Goal: Task Accomplishment & Management: Manage account settings

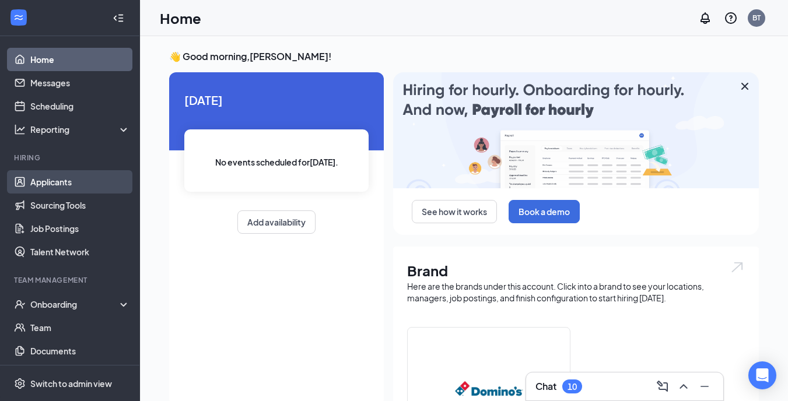
click at [62, 180] on link "Applicants" at bounding box center [80, 181] width 100 height 23
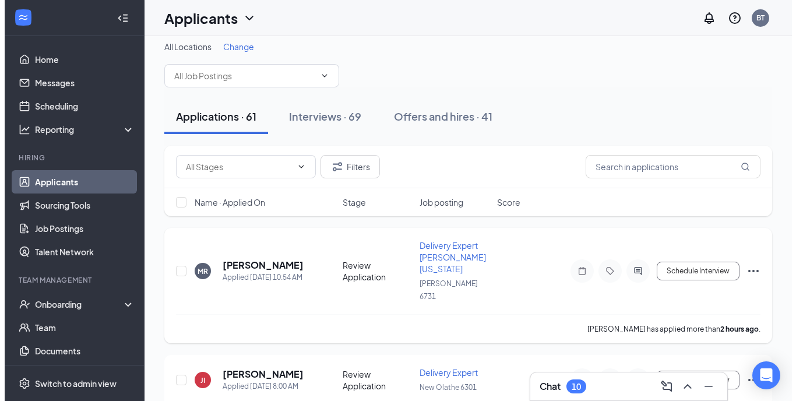
scroll to position [19, 0]
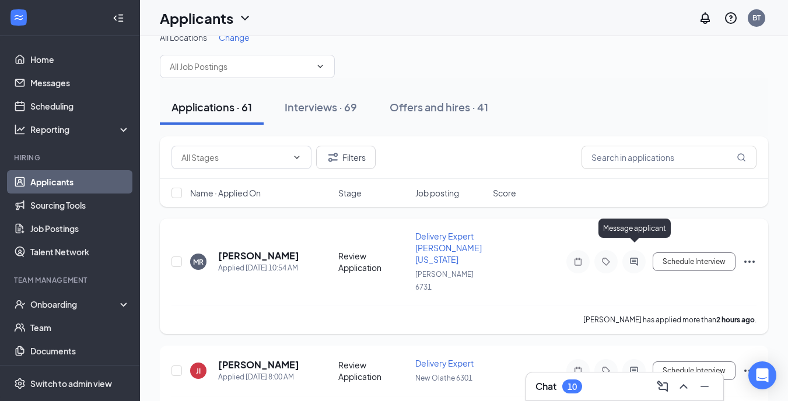
click at [640, 257] on icon "ActiveChat" at bounding box center [634, 261] width 14 height 9
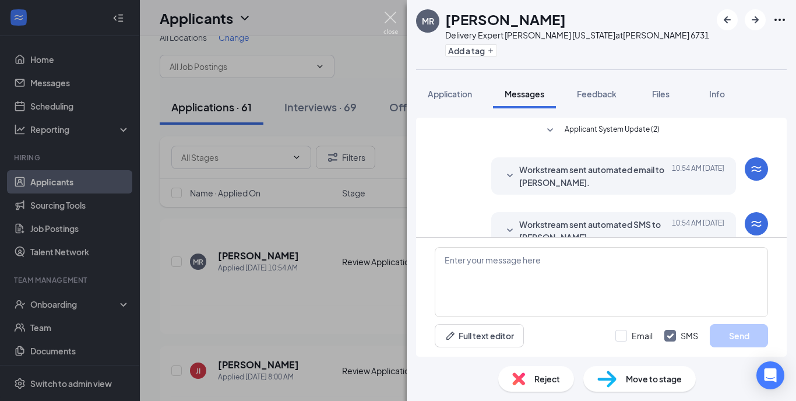
click at [391, 22] on img at bounding box center [391, 23] width 15 height 23
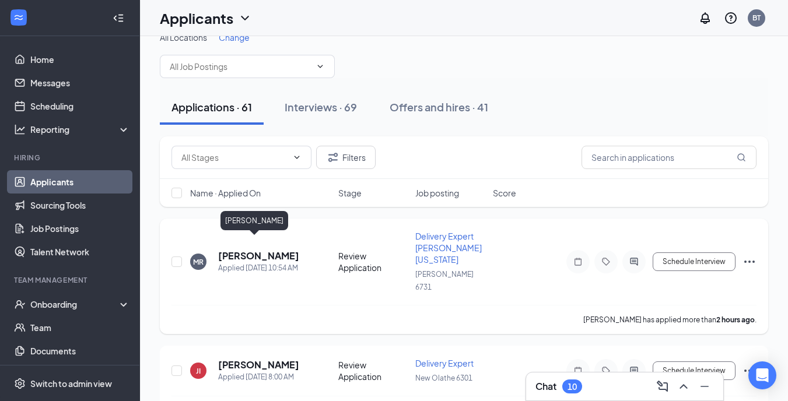
click at [241, 249] on h5 "[PERSON_NAME]" at bounding box center [258, 255] width 81 height 13
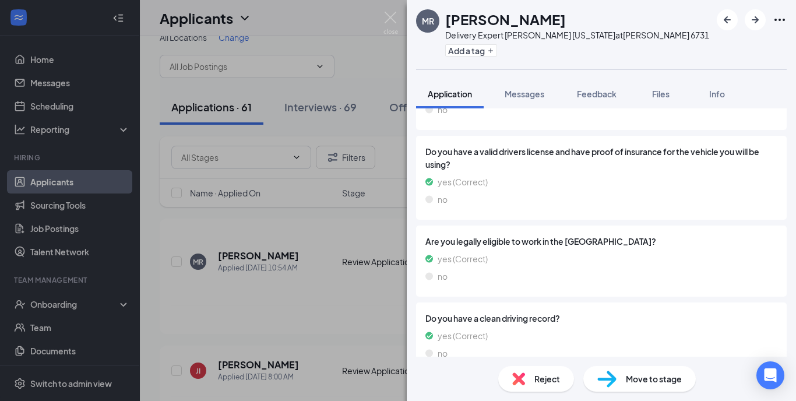
scroll to position [346, 0]
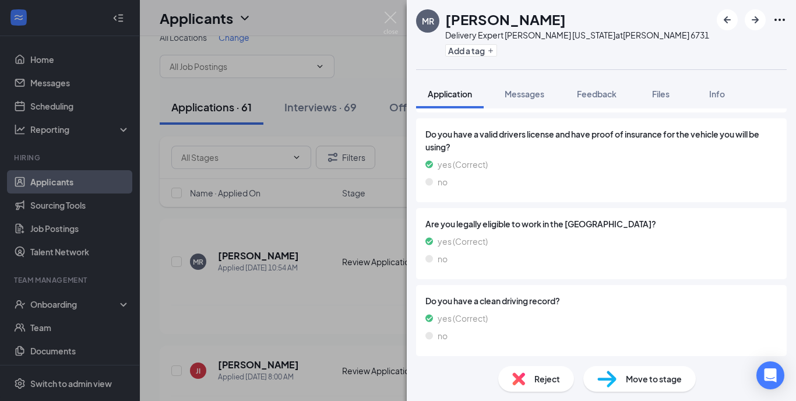
click at [659, 380] on span "Move to stage" at bounding box center [654, 378] width 56 height 13
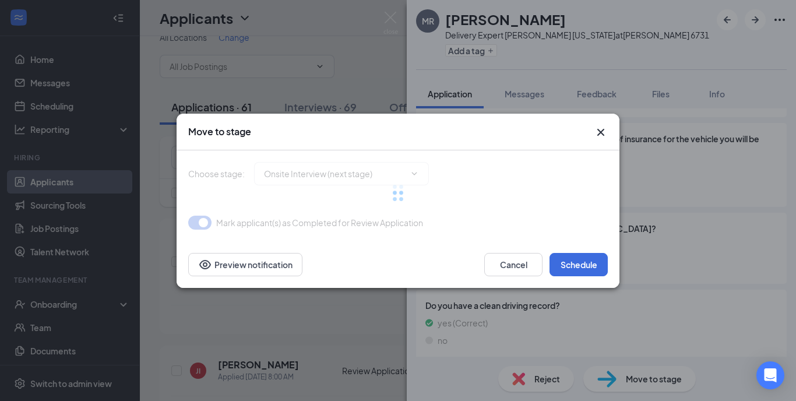
type input "Onsite Interview (next stage)"
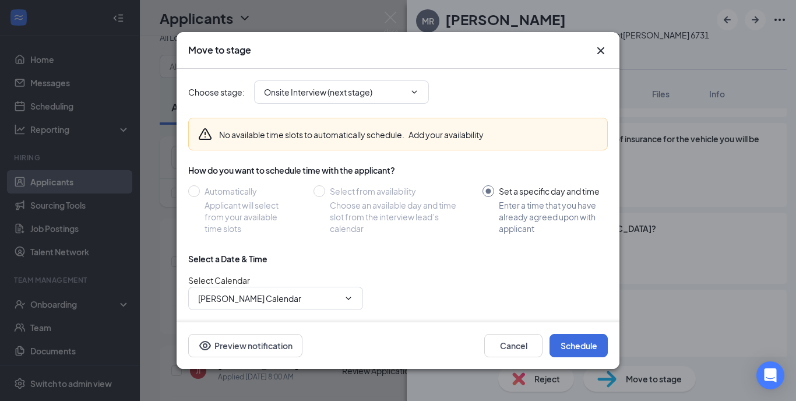
click at [595, 51] on icon "Cross" at bounding box center [601, 51] width 14 height 14
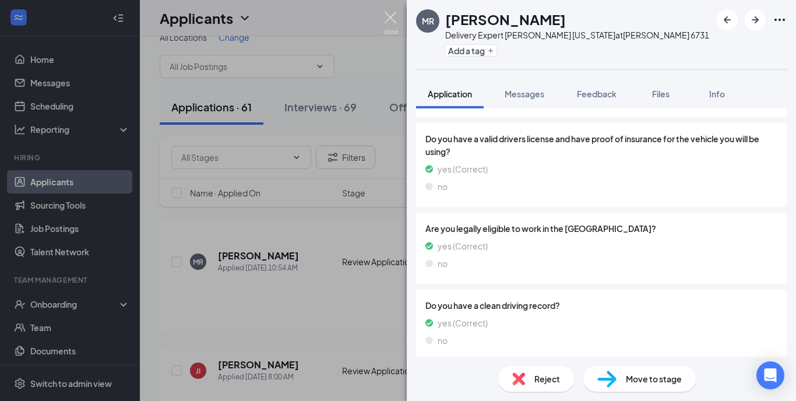
click at [392, 19] on img at bounding box center [391, 23] width 15 height 23
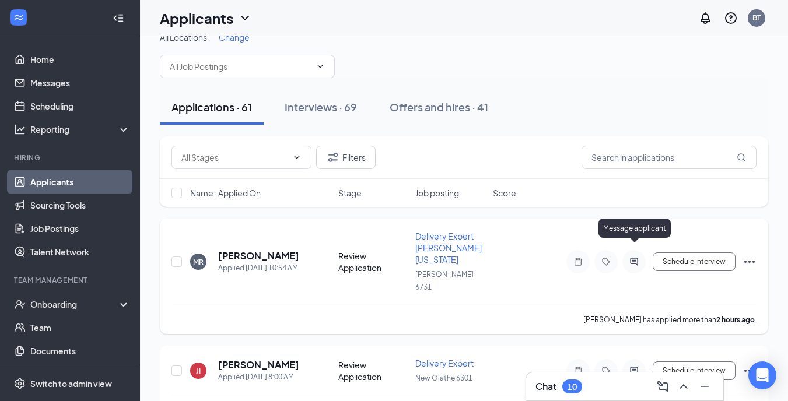
click at [637, 258] on icon "ActiveChat" at bounding box center [634, 262] width 8 height 8
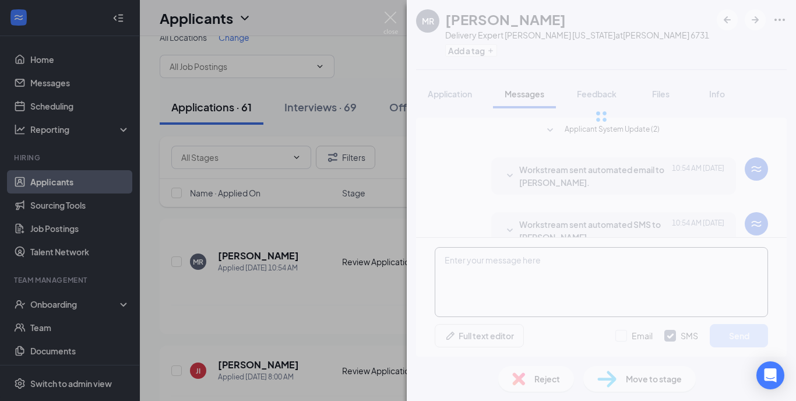
scroll to position [24, 0]
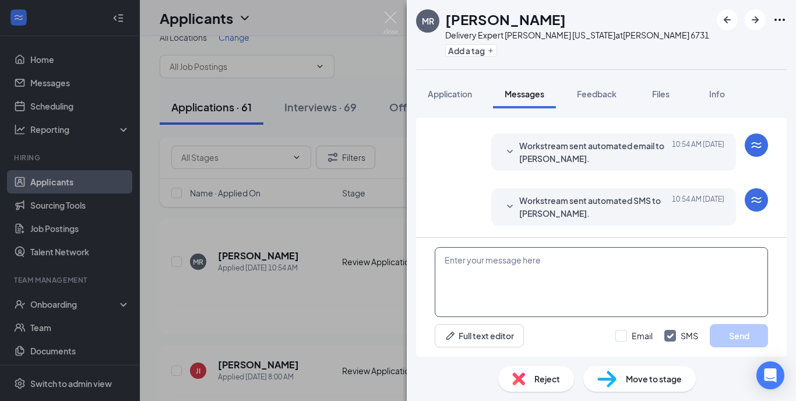
click at [482, 278] on textarea at bounding box center [601, 282] width 333 height 70
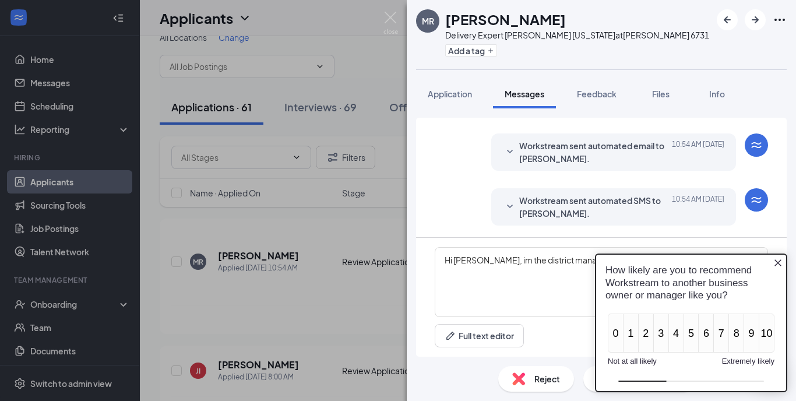
click at [780, 266] on icon "Close button" at bounding box center [778, 262] width 9 height 9
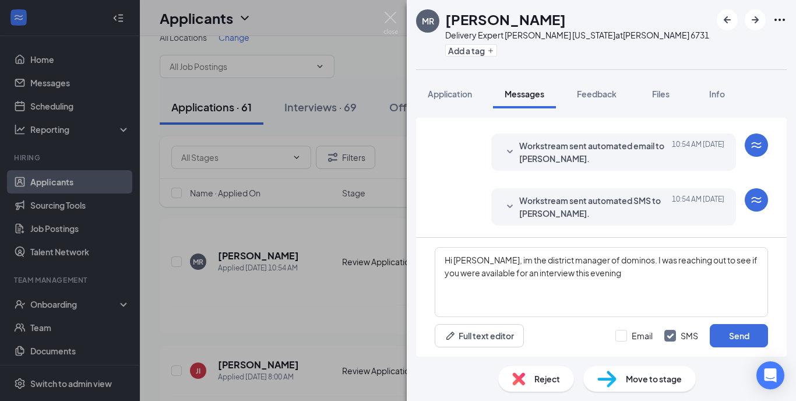
type textarea "Hi [PERSON_NAME], im the district manager of dominos. I was reaching out to see…"
click at [743, 336] on button "Send" at bounding box center [739, 335] width 58 height 23
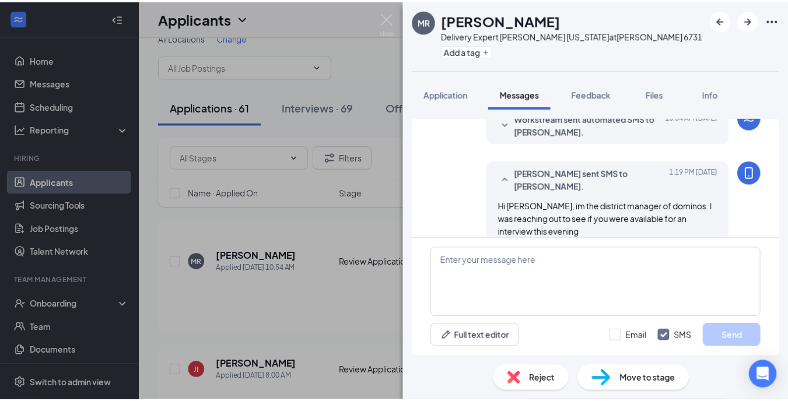
scroll to position [124, 0]
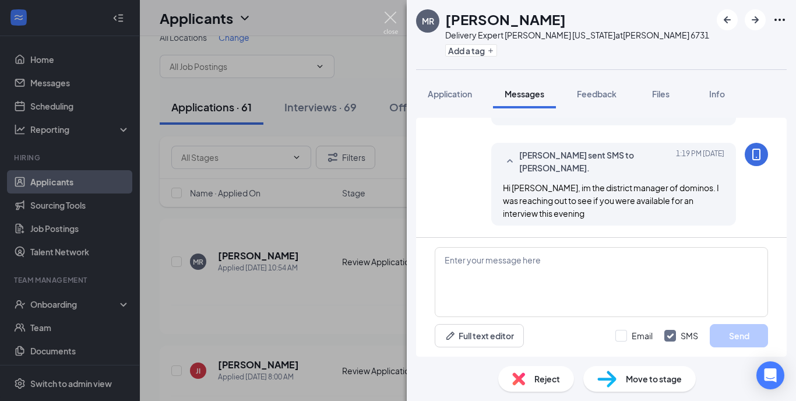
click at [392, 16] on img at bounding box center [391, 23] width 15 height 23
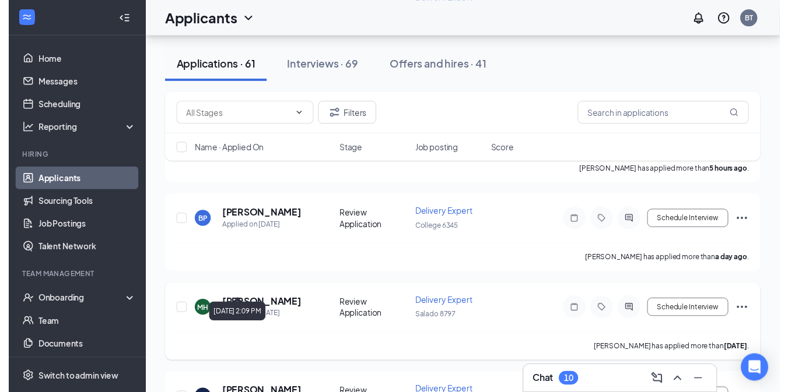
scroll to position [302, 0]
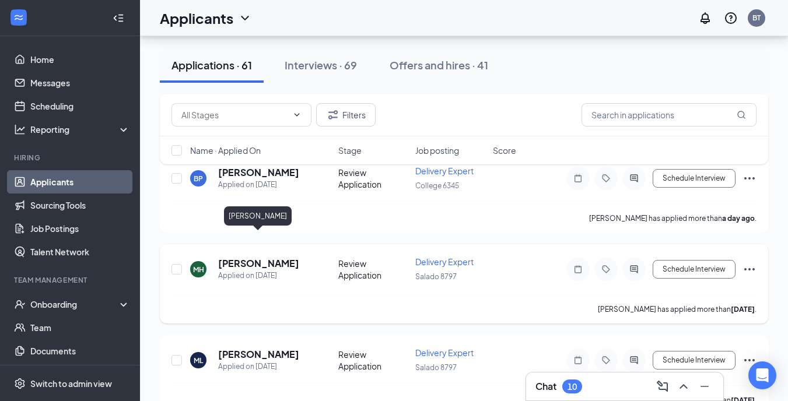
click at [270, 257] on h5 "[PERSON_NAME]" at bounding box center [258, 263] width 81 height 13
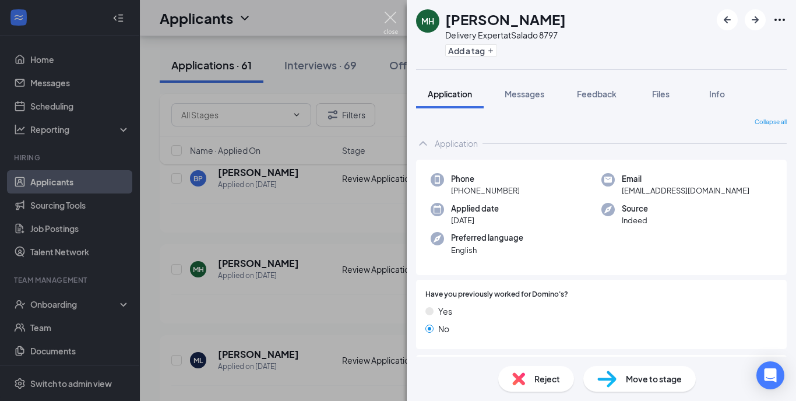
click at [389, 19] on img at bounding box center [391, 23] width 15 height 23
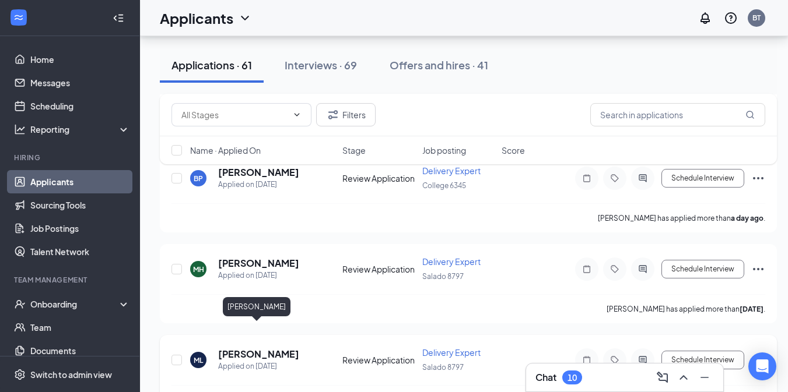
click at [274, 348] on h5 "[PERSON_NAME]" at bounding box center [258, 354] width 81 height 13
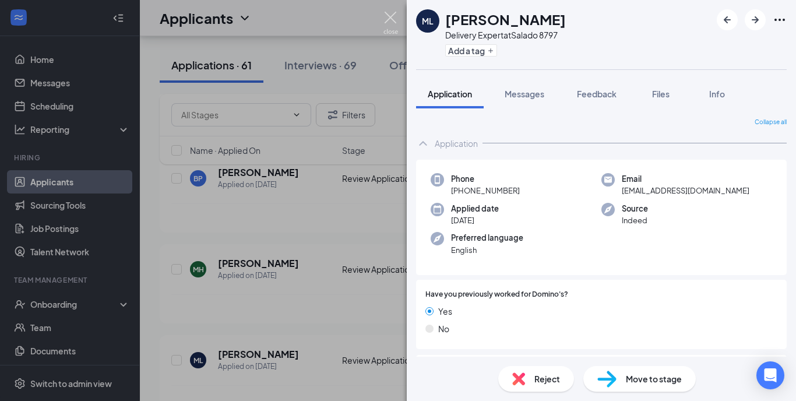
click at [387, 12] on img at bounding box center [391, 23] width 15 height 23
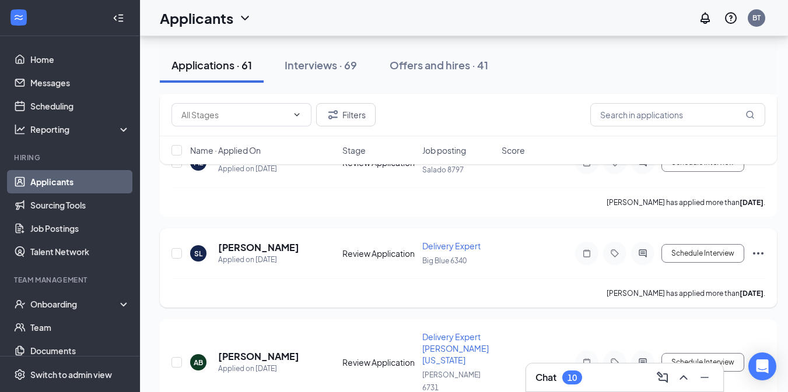
scroll to position [549, 0]
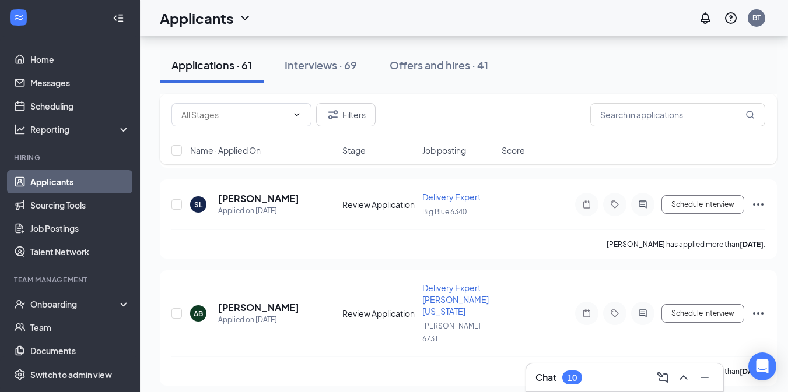
click at [608, 378] on div "Chat 10" at bounding box center [624, 377] width 178 height 19
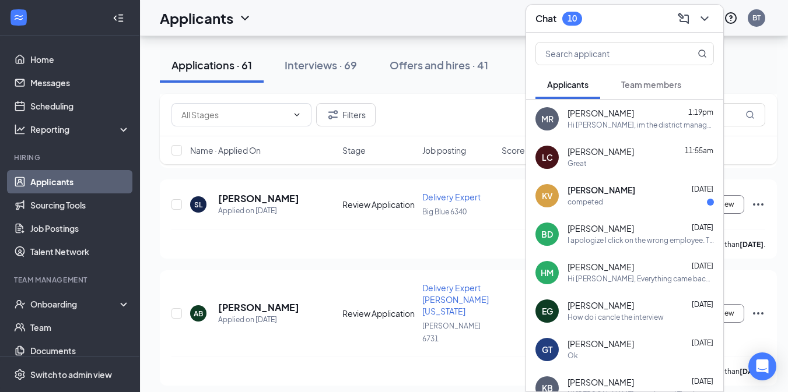
click at [628, 19] on div "Chat 10" at bounding box center [624, 18] width 178 height 18
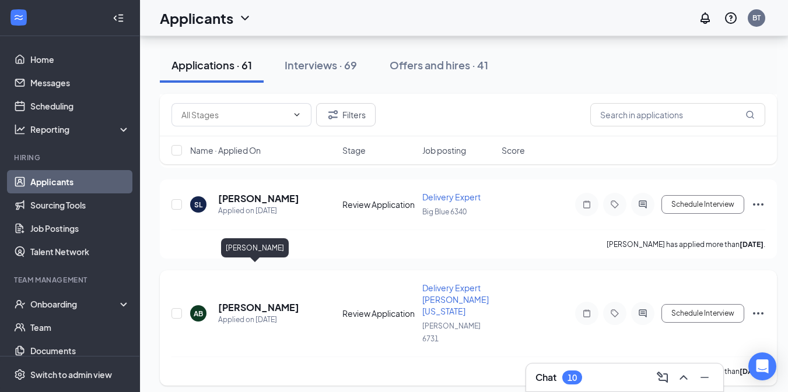
click at [247, 301] on h5 "[PERSON_NAME]" at bounding box center [258, 307] width 81 height 13
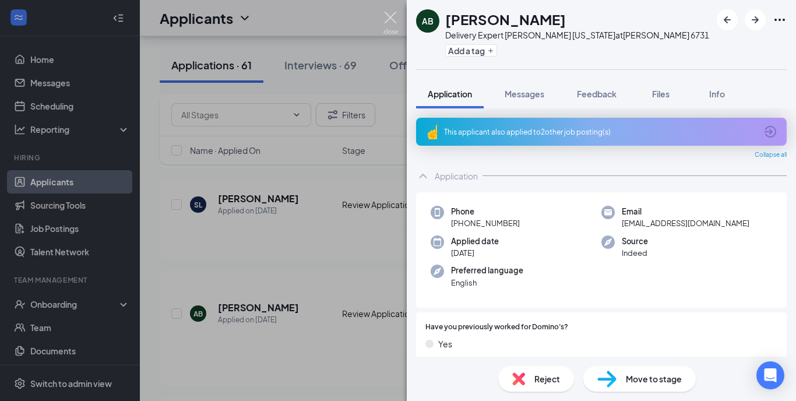
click at [387, 16] on img at bounding box center [391, 23] width 15 height 23
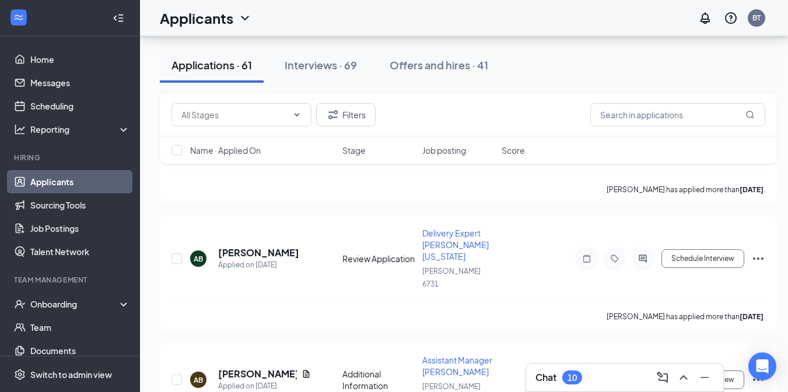
scroll to position [624, 0]
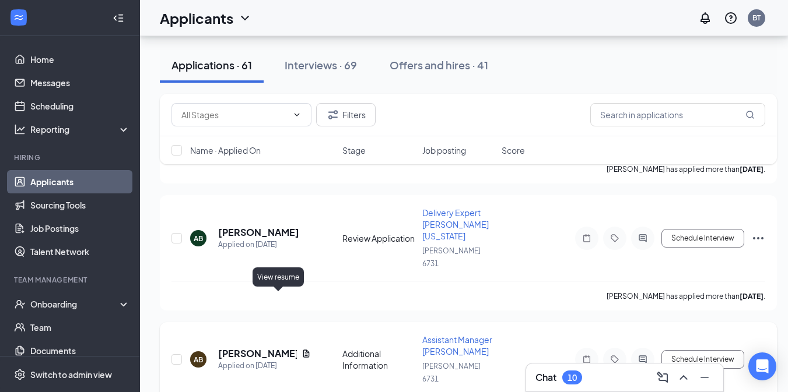
click at [301, 349] on icon "Document" at bounding box center [305, 353] width 9 height 9
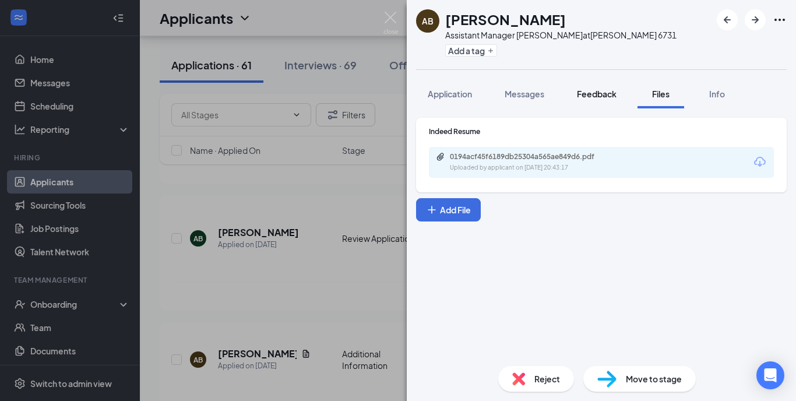
click at [617, 97] on span "Feedback" at bounding box center [597, 94] width 40 height 10
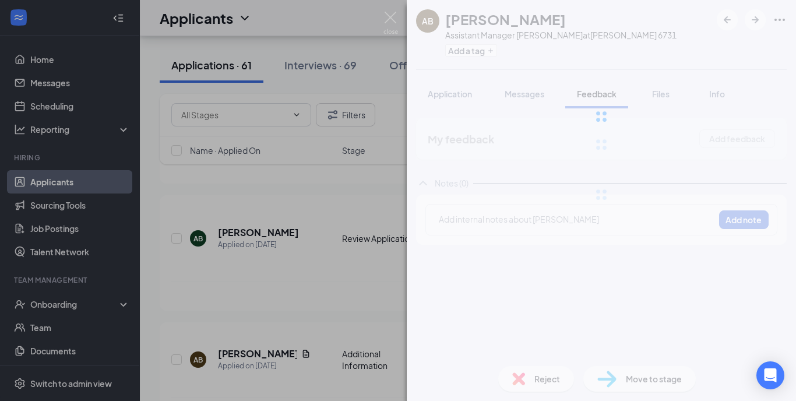
click at [663, 94] on div at bounding box center [601, 116] width 389 height 233
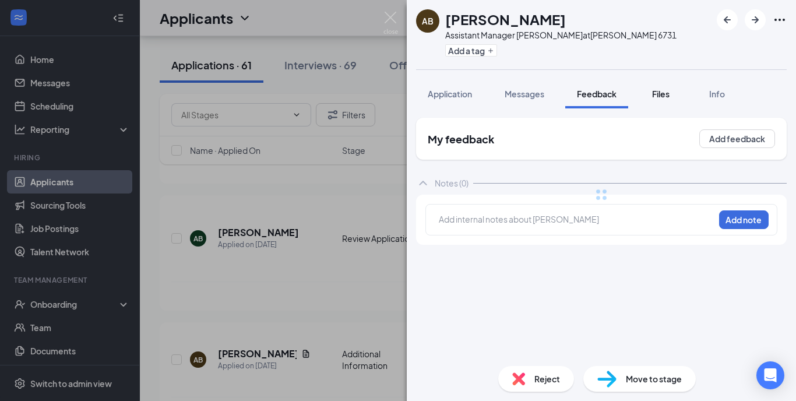
click at [663, 94] on span "Files" at bounding box center [660, 94] width 17 height 10
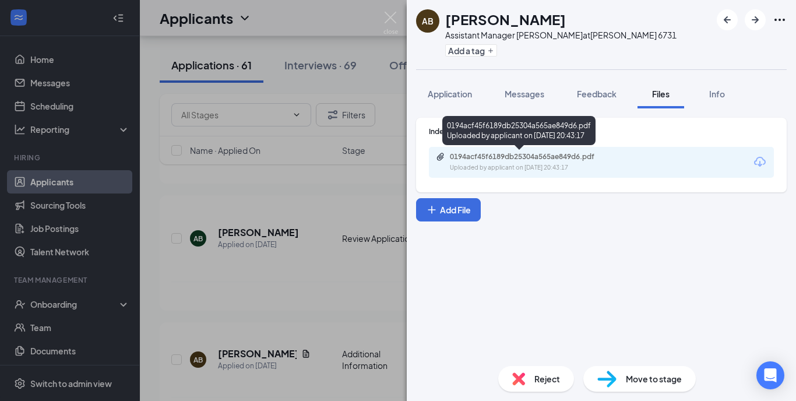
click at [537, 158] on div "0194acf45f6189db25304a565ae849d6.pdf" at bounding box center [531, 156] width 163 height 9
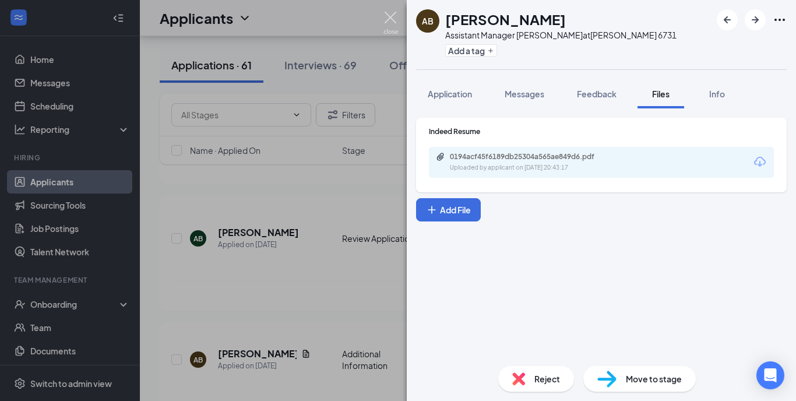
click at [385, 18] on img at bounding box center [391, 23] width 15 height 23
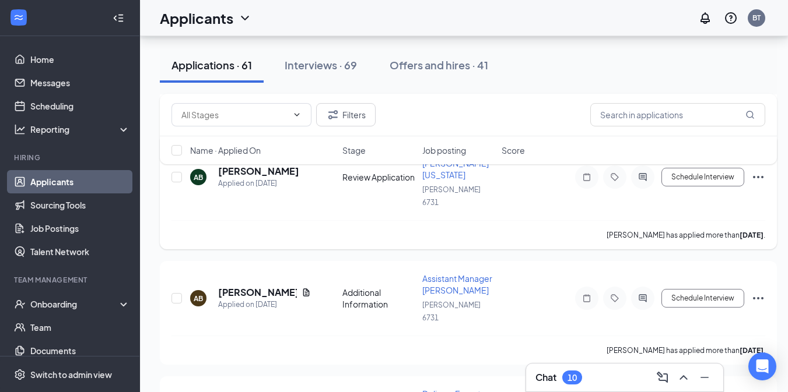
scroll to position [752, 0]
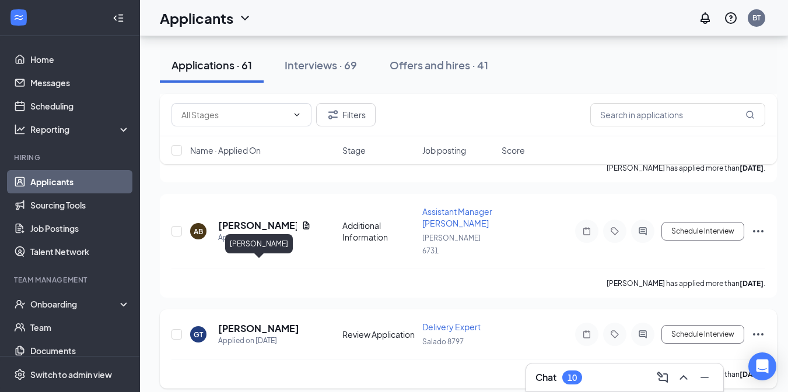
click at [290, 322] on h5 "[PERSON_NAME]" at bounding box center [258, 328] width 81 height 13
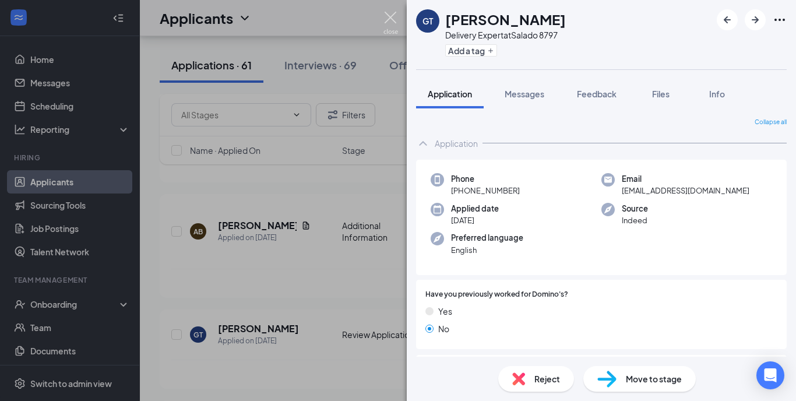
click at [391, 20] on img at bounding box center [391, 23] width 15 height 23
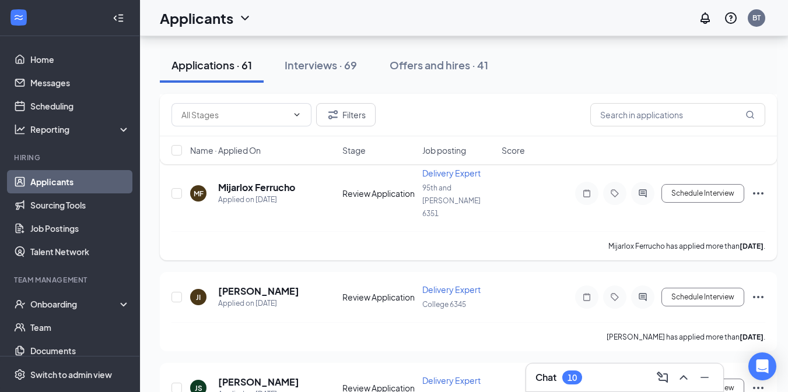
scroll to position [1108, 0]
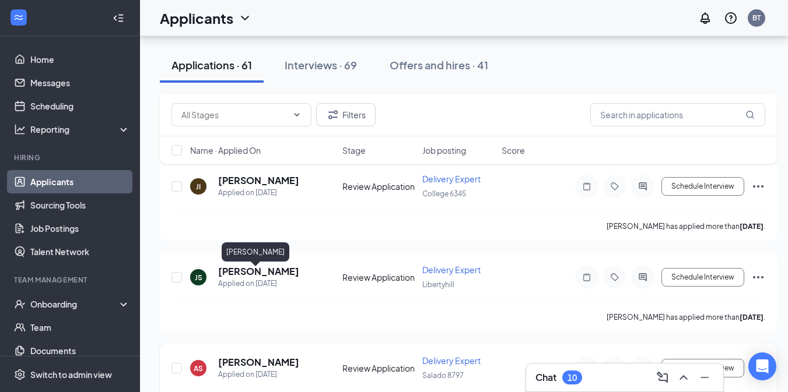
click at [255, 356] on h5 "[PERSON_NAME]" at bounding box center [258, 362] width 81 height 13
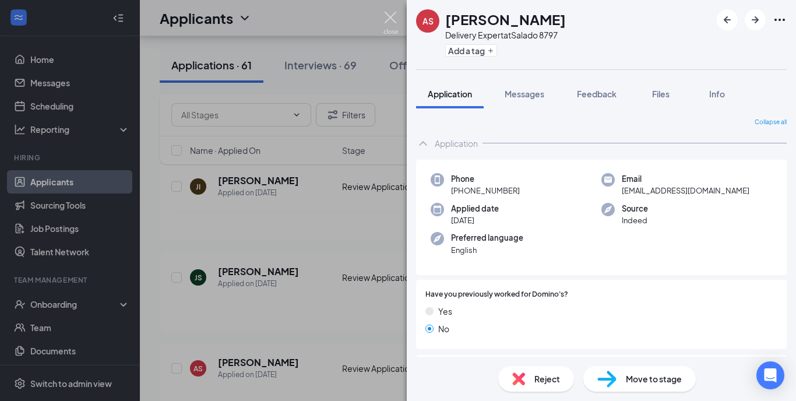
click at [396, 12] on img at bounding box center [391, 23] width 15 height 23
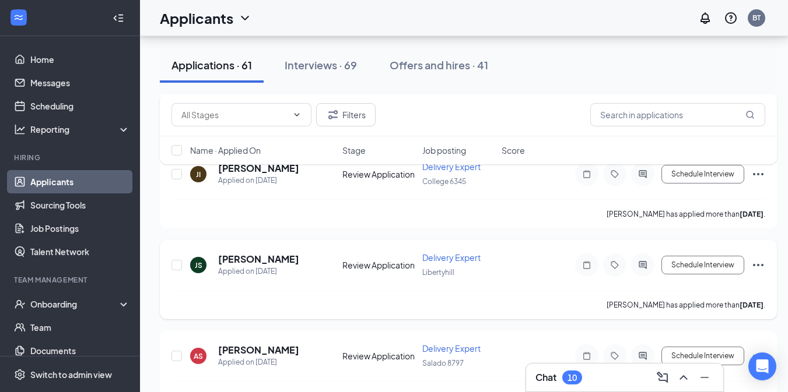
scroll to position [1122, 0]
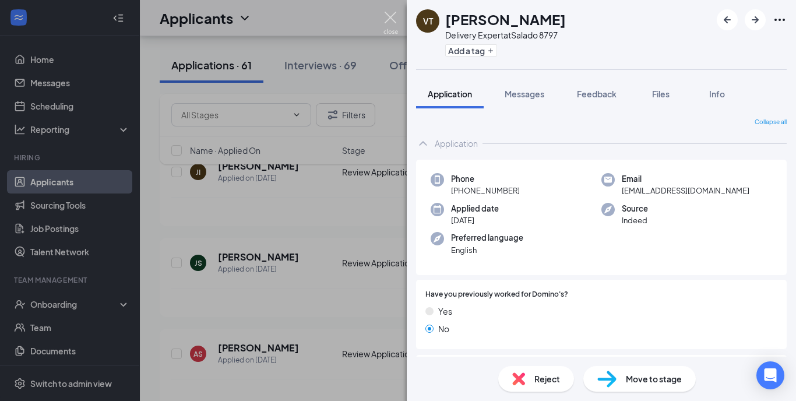
click at [392, 20] on img at bounding box center [391, 23] width 15 height 23
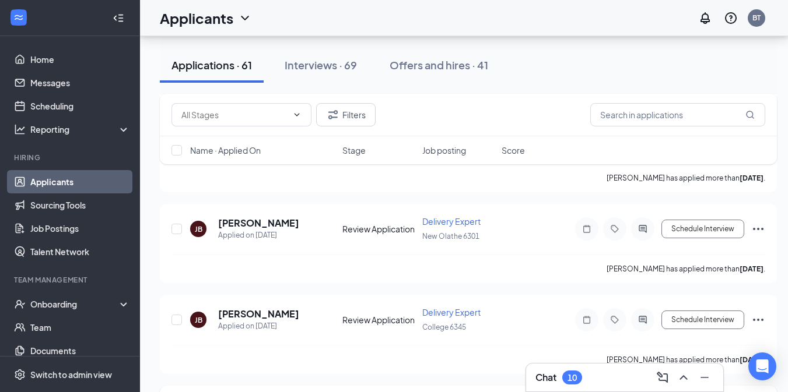
scroll to position [1441, 0]
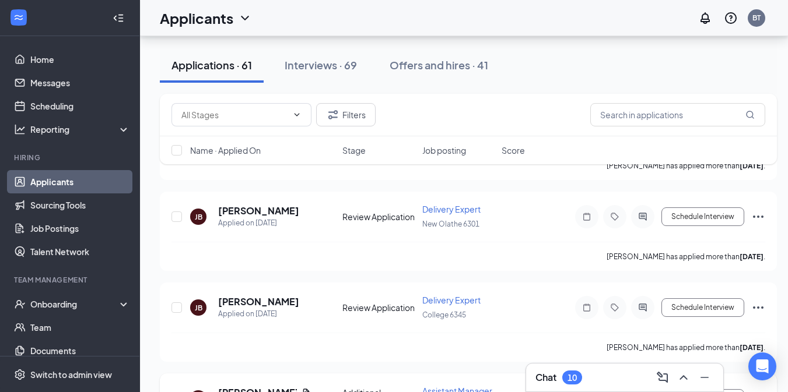
click at [303, 389] on icon "Document" at bounding box center [306, 393] width 6 height 8
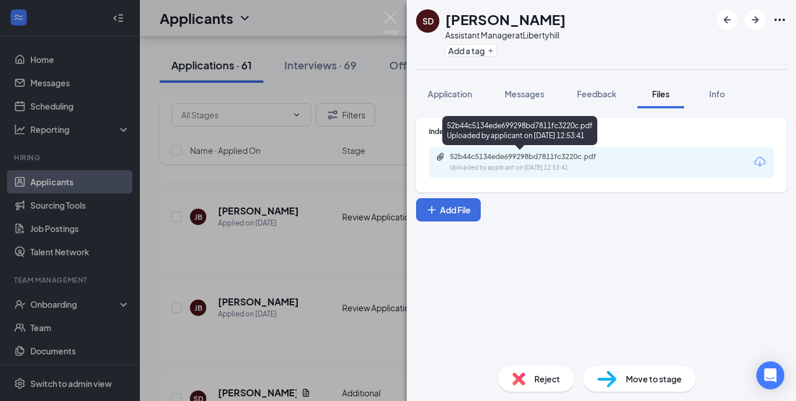
click at [517, 166] on div "Uploaded by applicant on [DATE] 12:53:41" at bounding box center [537, 167] width 175 height 9
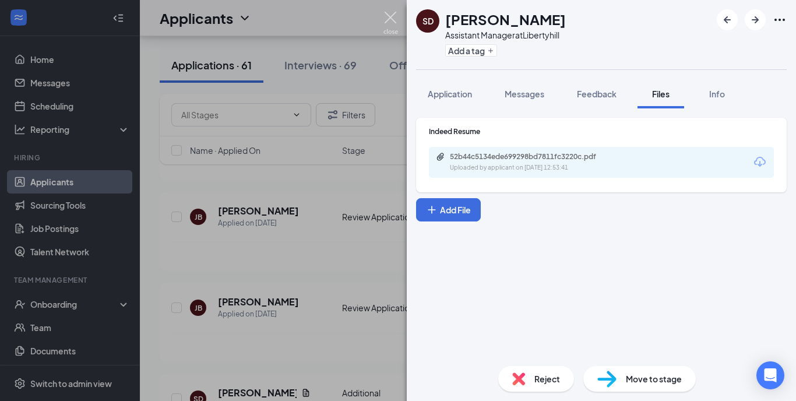
click at [390, 17] on img at bounding box center [391, 23] width 15 height 23
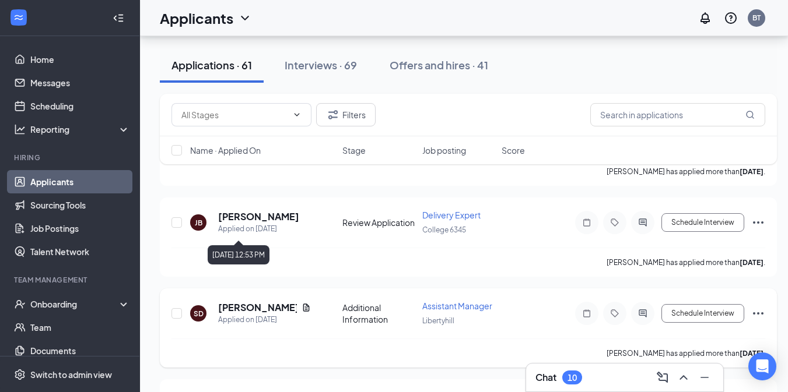
scroll to position [1550, 0]
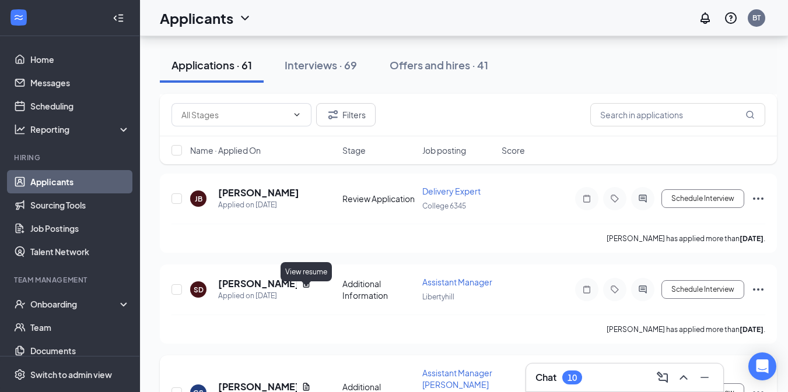
click at [301, 382] on icon "Document" at bounding box center [305, 386] width 9 height 9
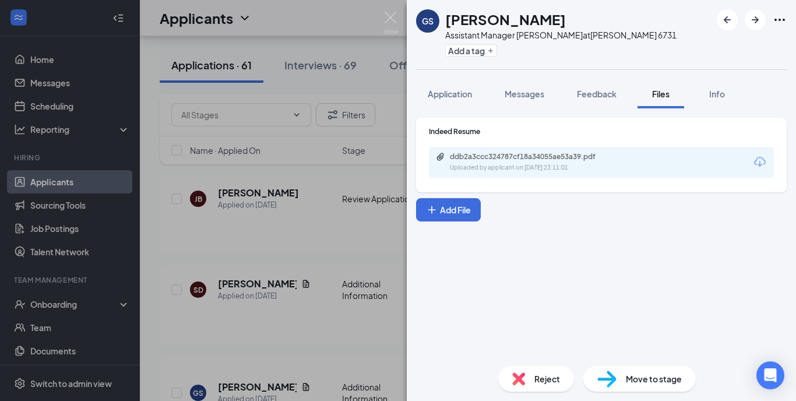
click at [541, 163] on div "Uploaded by applicant on [DATE] 23:11:01" at bounding box center [537, 167] width 175 height 9
click at [395, 16] on img at bounding box center [391, 23] width 15 height 23
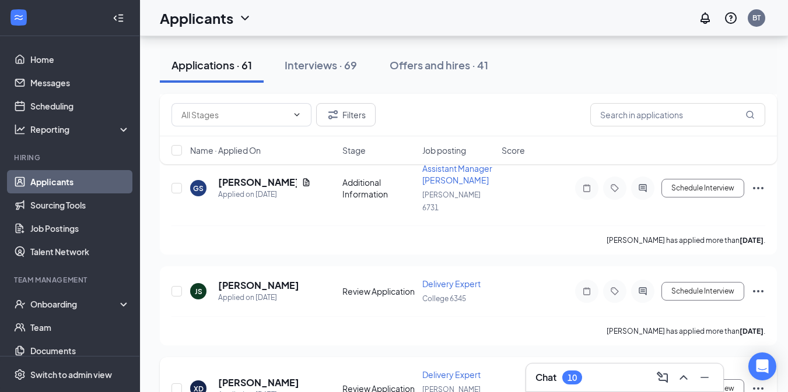
scroll to position [1787, 0]
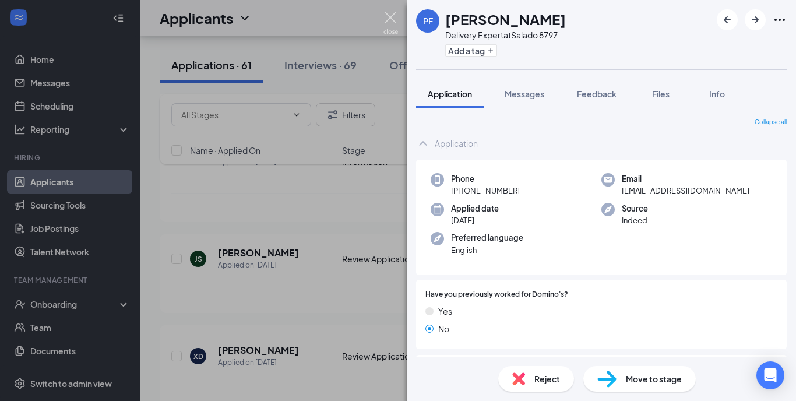
click at [389, 18] on img at bounding box center [391, 23] width 15 height 23
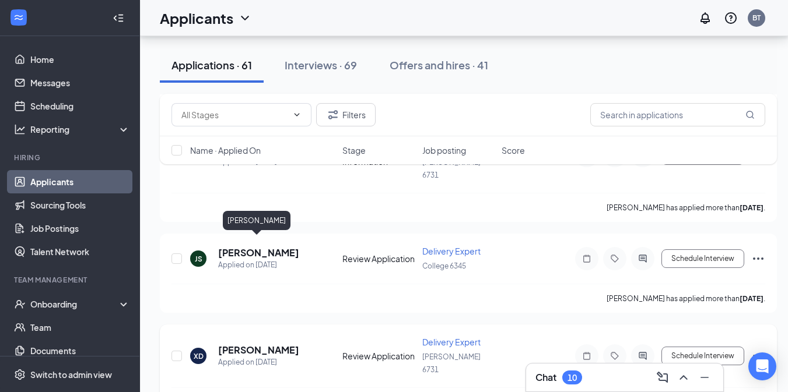
click at [264, 344] on h5 "[PERSON_NAME]" at bounding box center [258, 350] width 81 height 13
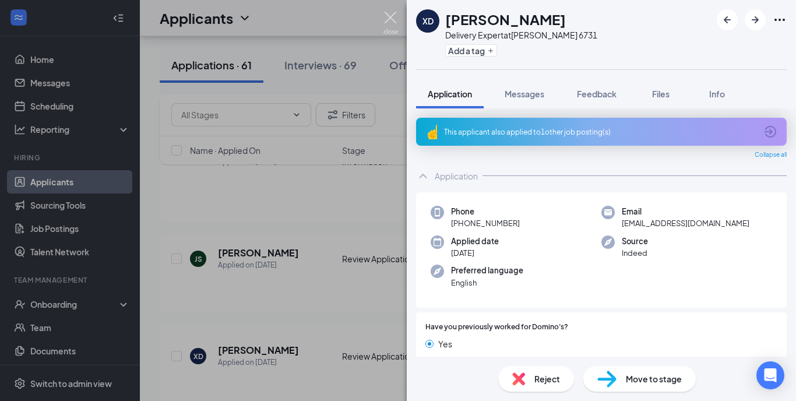
click at [396, 20] on img at bounding box center [391, 23] width 15 height 23
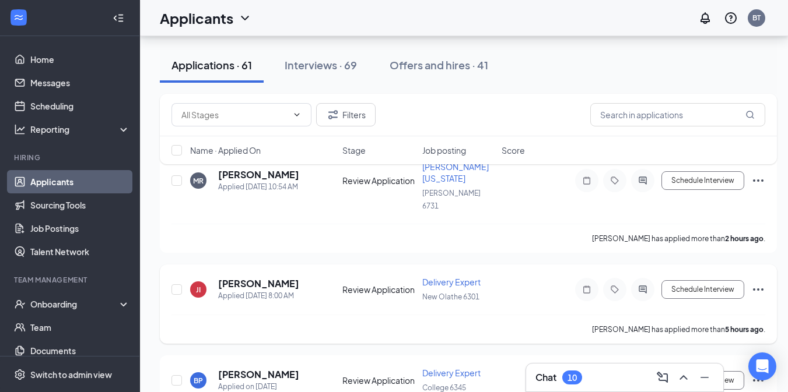
scroll to position [138, 0]
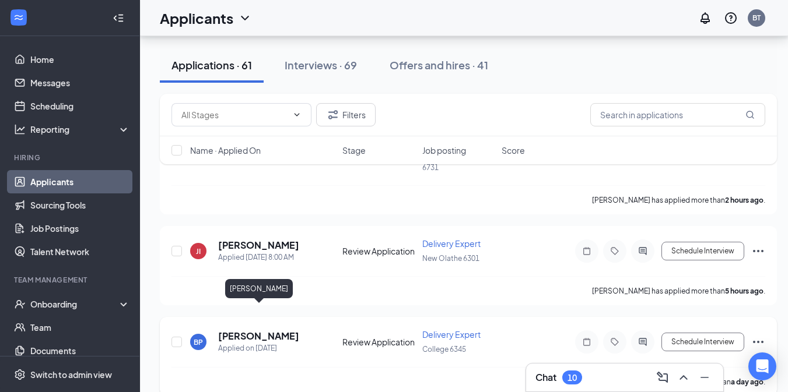
click at [294, 330] on h5 "[PERSON_NAME]" at bounding box center [258, 336] width 81 height 13
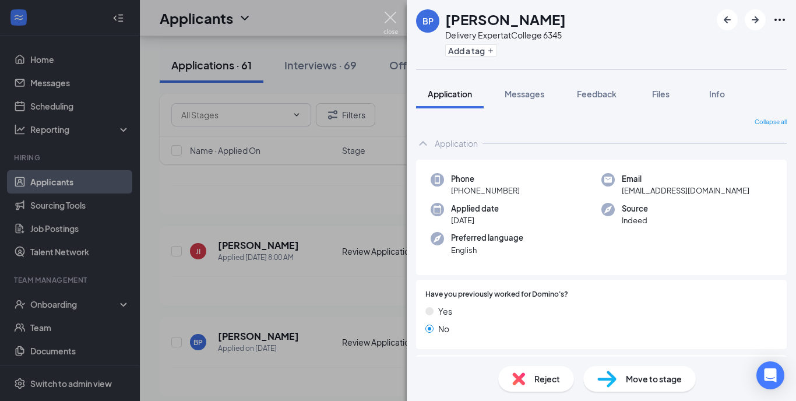
click at [387, 24] on img at bounding box center [391, 23] width 15 height 23
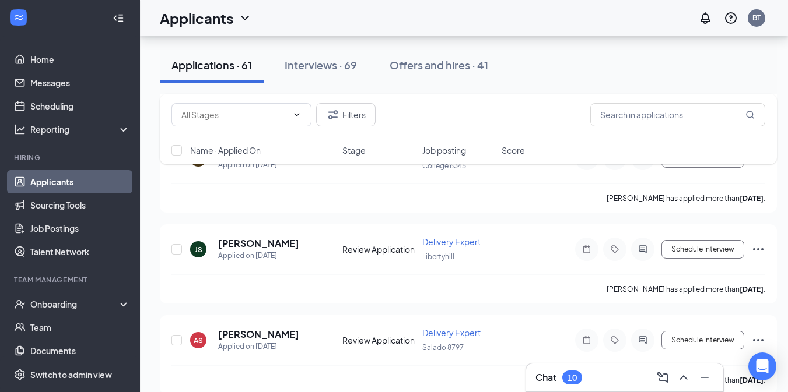
scroll to position [1538, 0]
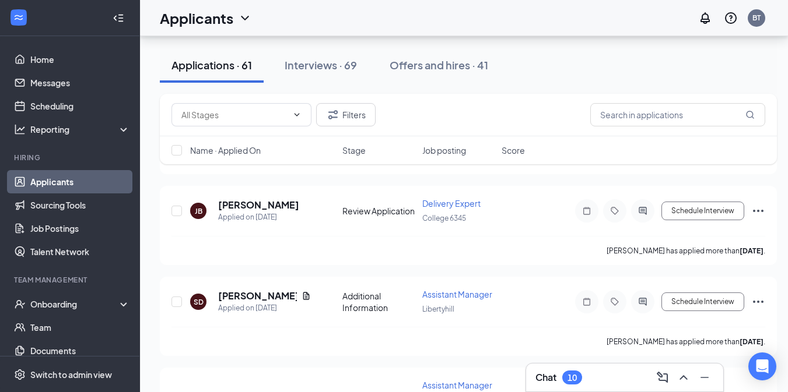
click at [332, 2] on div "Applicants BT" at bounding box center [464, 18] width 648 height 36
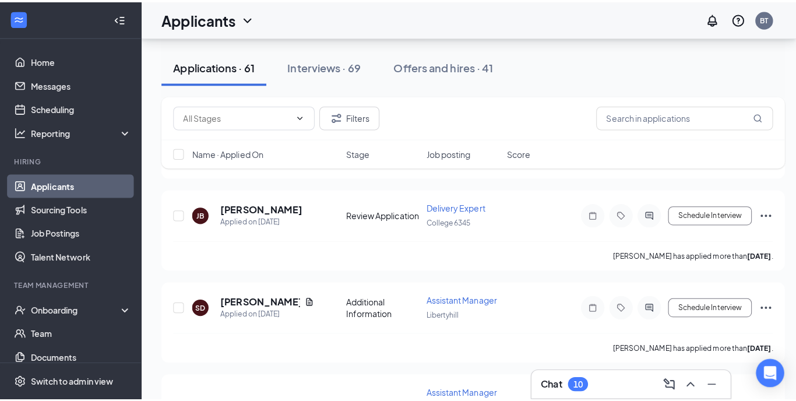
scroll to position [0, 0]
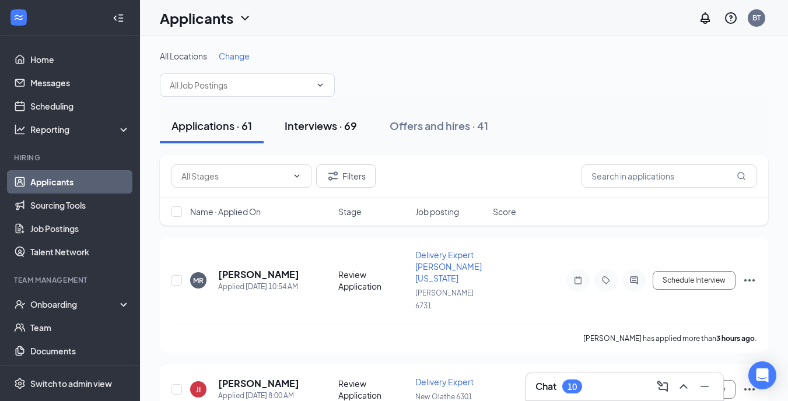
click at [344, 131] on div "Interviews · 69" at bounding box center [320, 125] width 72 height 15
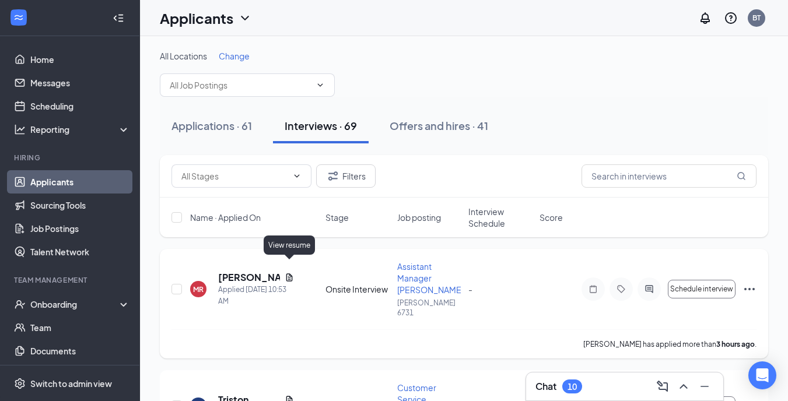
click at [286, 273] on icon "Document" at bounding box center [288, 277] width 9 height 9
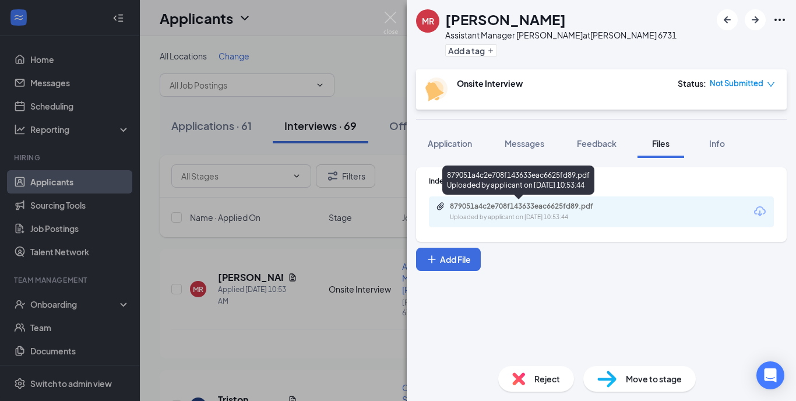
click at [544, 209] on div "879051a4c2e708f143633eac6625fd89.pdf" at bounding box center [531, 206] width 163 height 9
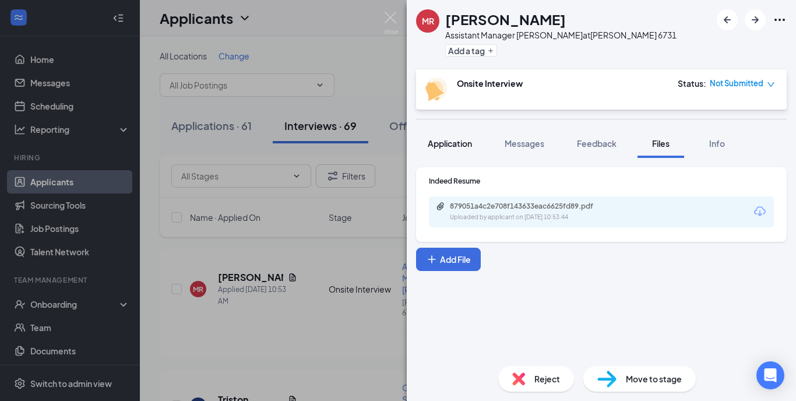
click at [465, 145] on span "Application" at bounding box center [450, 143] width 44 height 10
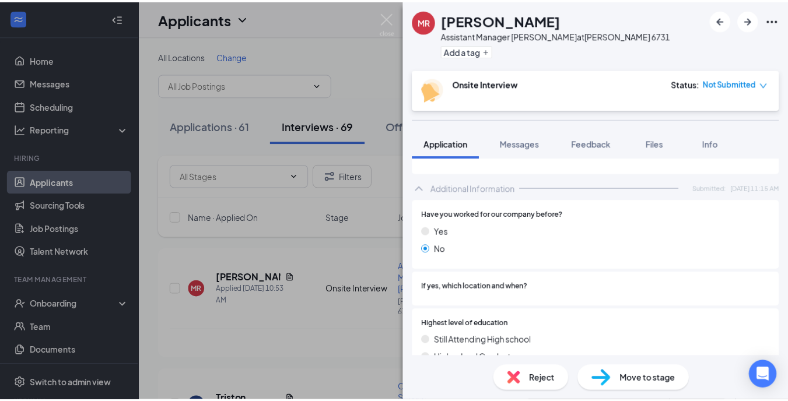
scroll to position [506, 0]
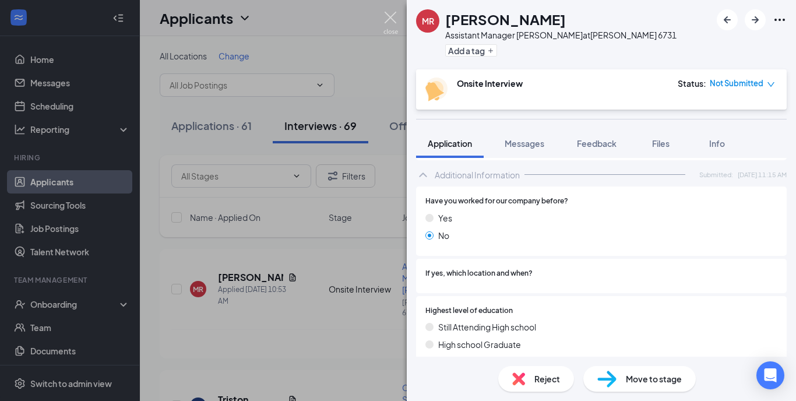
click at [396, 20] on img at bounding box center [391, 23] width 15 height 23
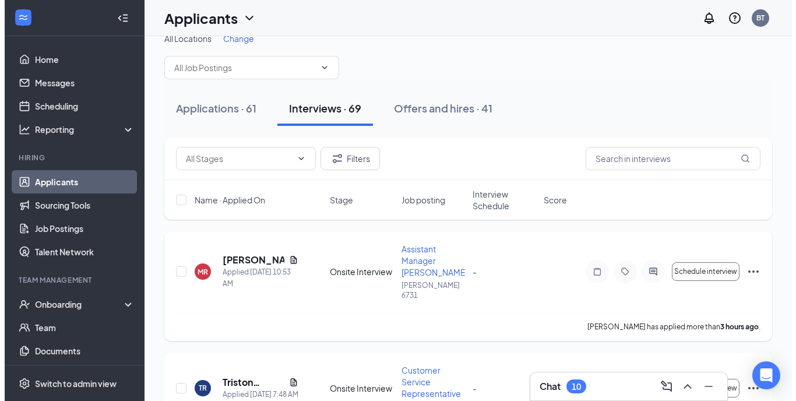
scroll to position [91, 0]
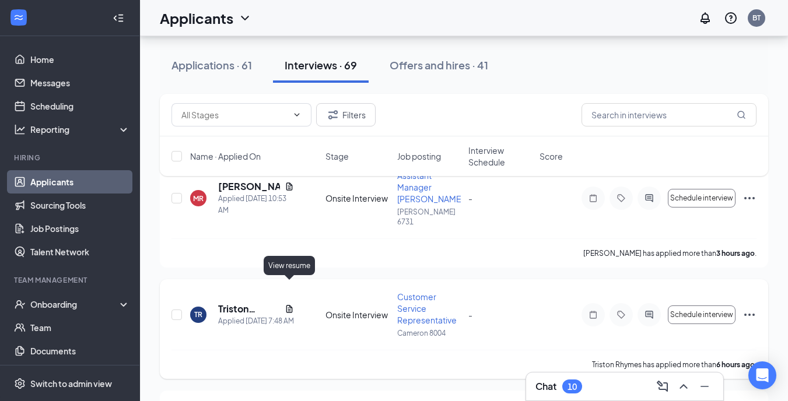
click at [290, 304] on icon "Document" at bounding box center [288, 308] width 9 height 9
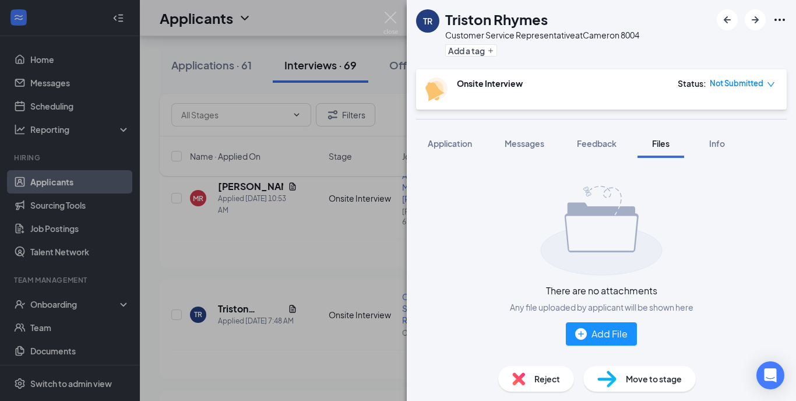
scroll to position [2, 0]
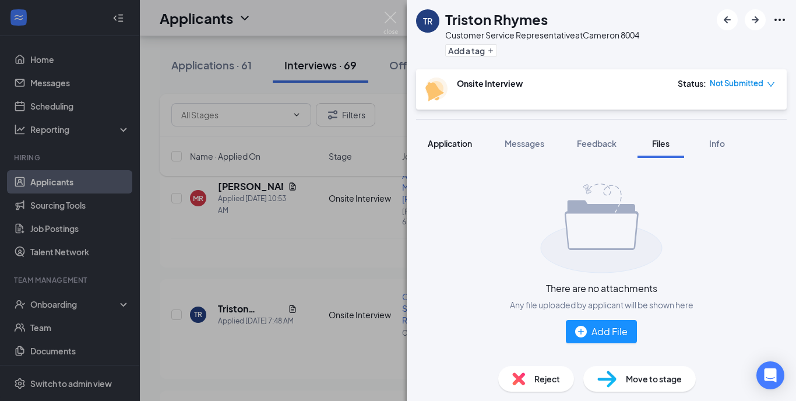
click at [431, 148] on span "Application" at bounding box center [450, 143] width 44 height 10
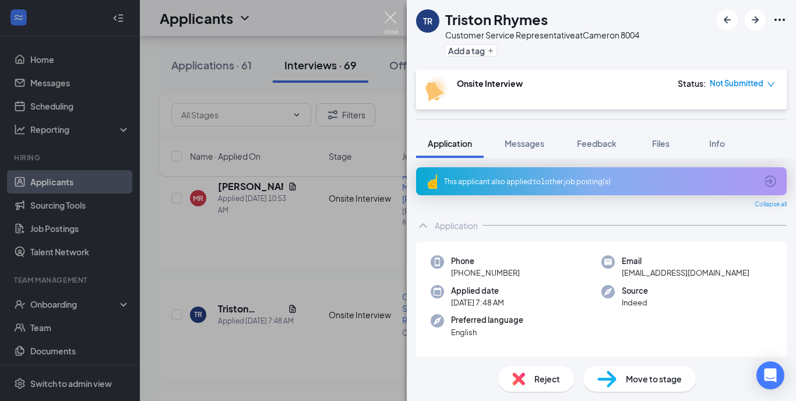
click at [392, 13] on img at bounding box center [391, 23] width 15 height 23
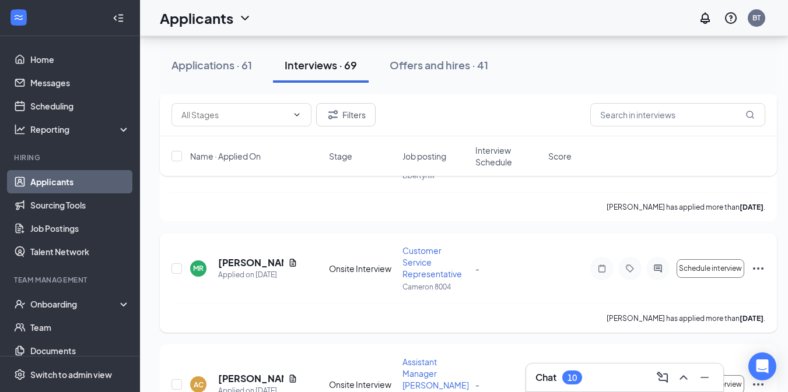
scroll to position [619, 0]
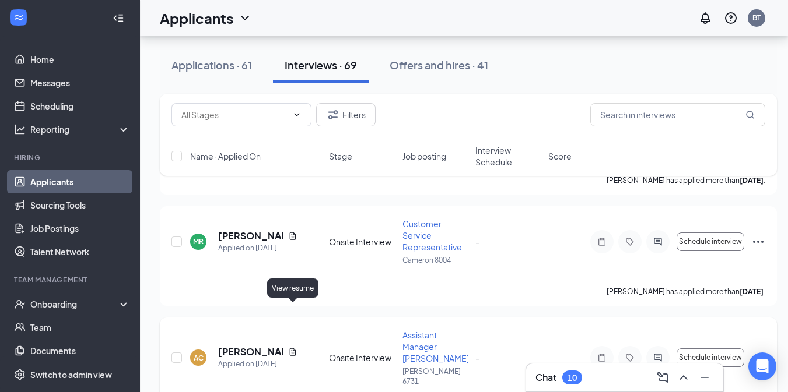
click at [294, 347] on icon "Document" at bounding box center [292, 351] width 9 height 9
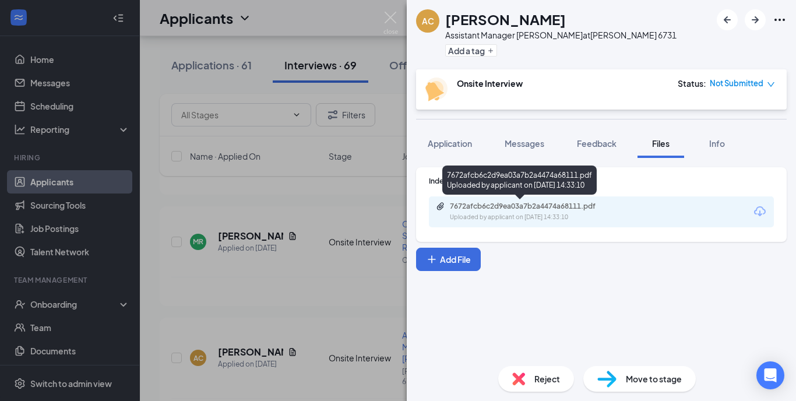
click at [505, 206] on div "7672afcb6c2d9ea03a7b2a4474a68111.pdf" at bounding box center [531, 206] width 163 height 9
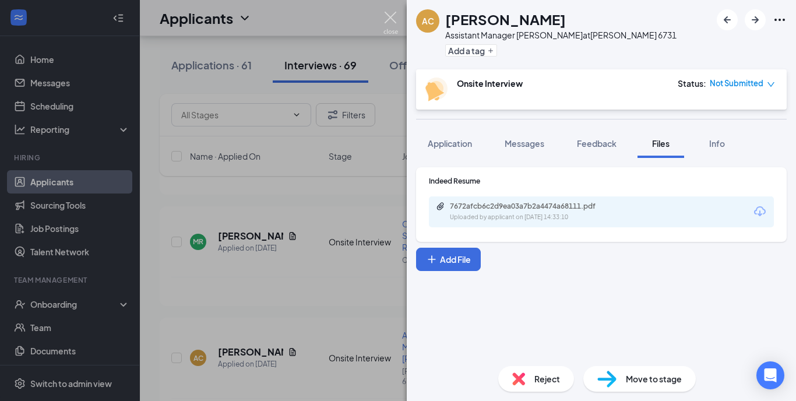
click at [392, 16] on img at bounding box center [391, 23] width 15 height 23
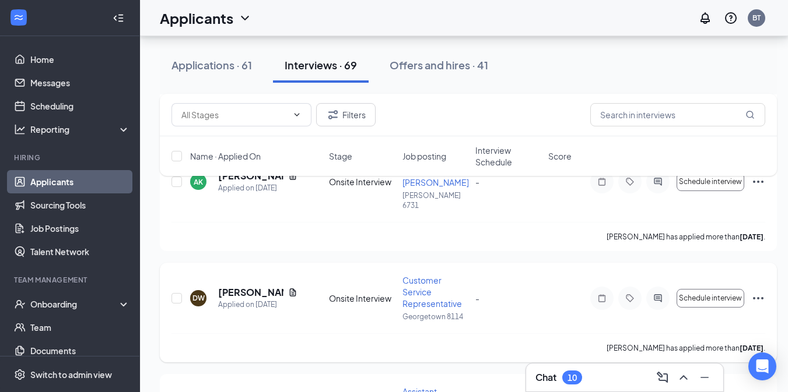
scroll to position [1573, 0]
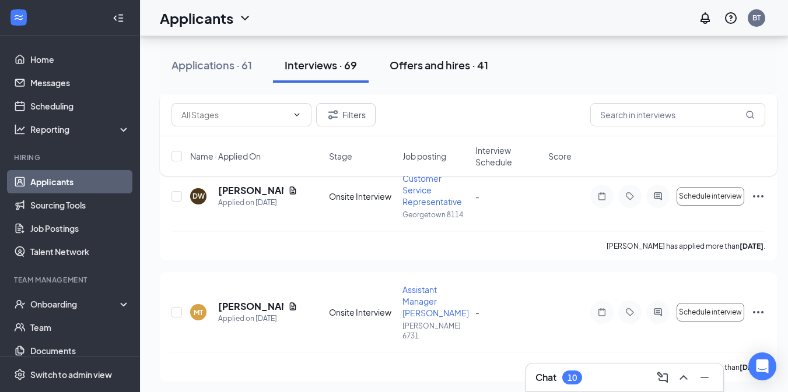
click at [455, 59] on div "Offers and hires · 41" at bounding box center [438, 65] width 99 height 15
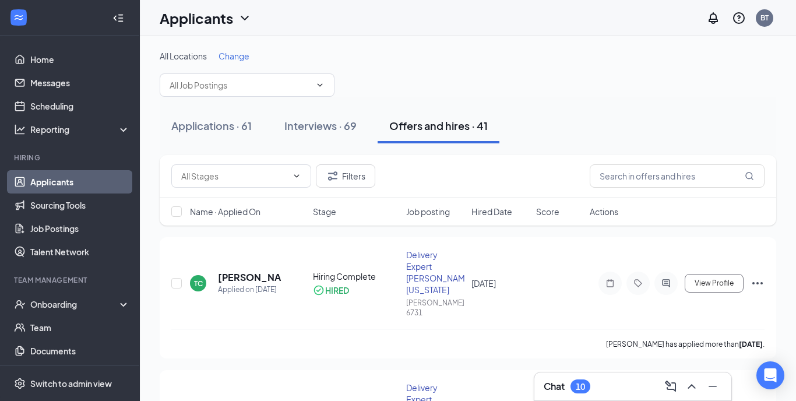
click at [609, 372] on div "Chat 10" at bounding box center [633, 386] width 198 height 29
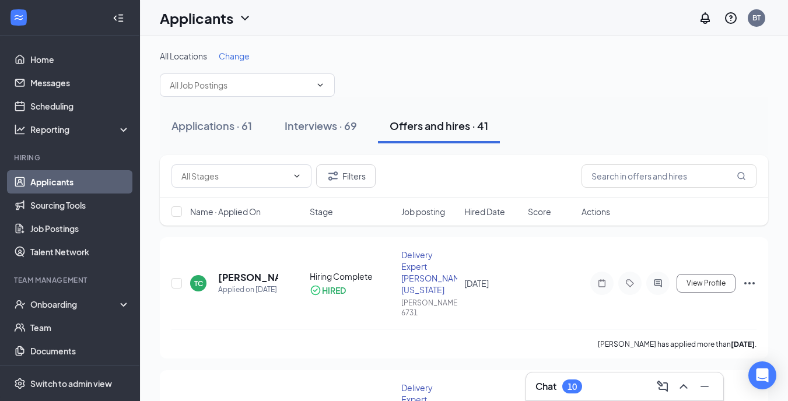
click at [607, 376] on div "Chat 10" at bounding box center [624, 386] width 197 height 28
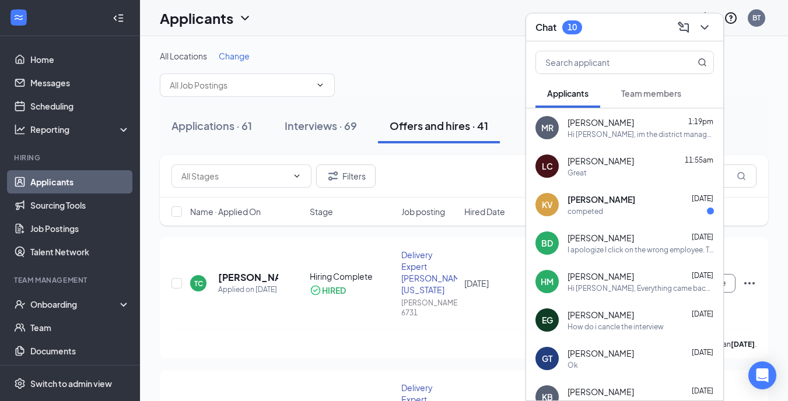
click at [612, 36] on div "Chat 10" at bounding box center [624, 27] width 178 height 18
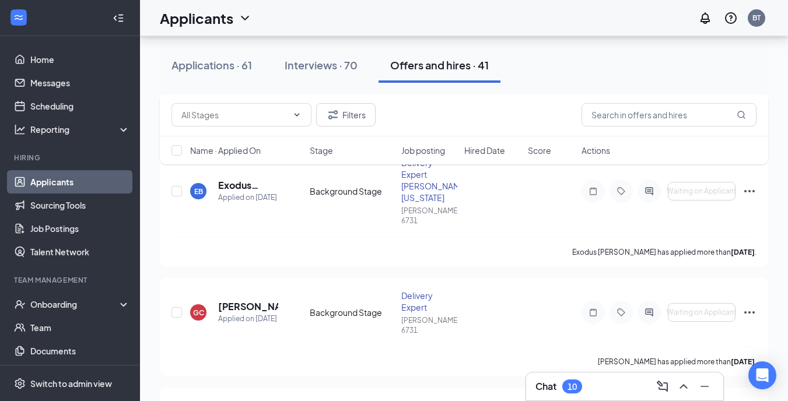
scroll to position [583, 0]
